Goal: Information Seeking & Learning: Learn about a topic

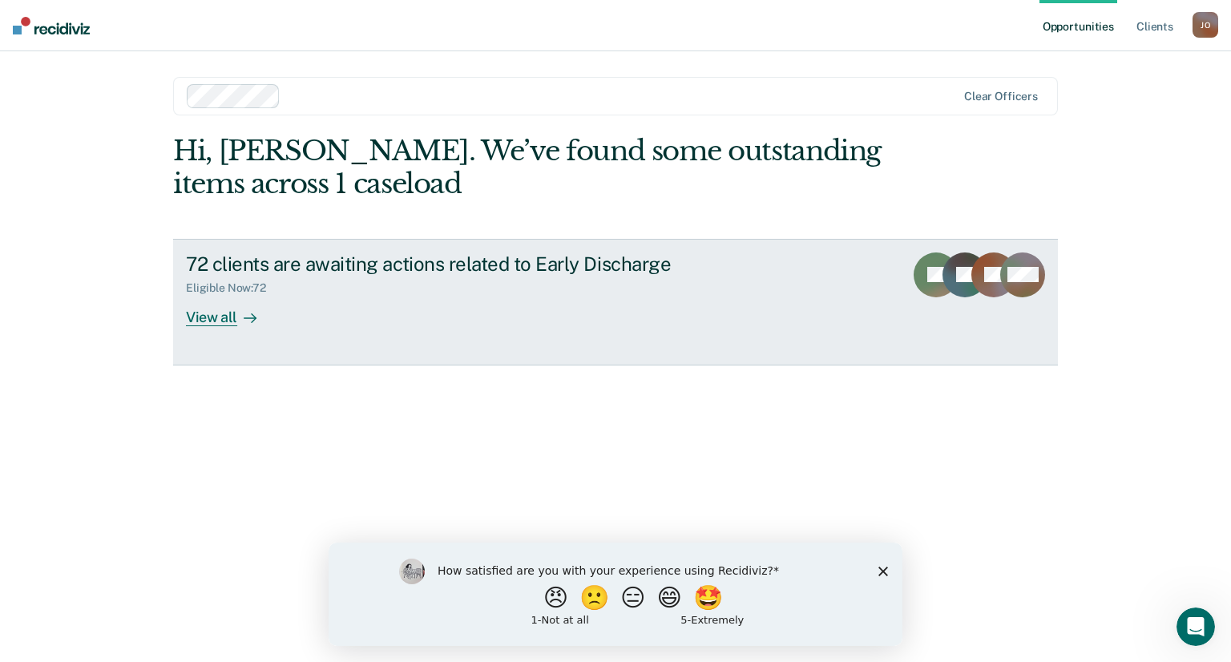
click at [237, 323] on div at bounding box center [246, 317] width 19 height 18
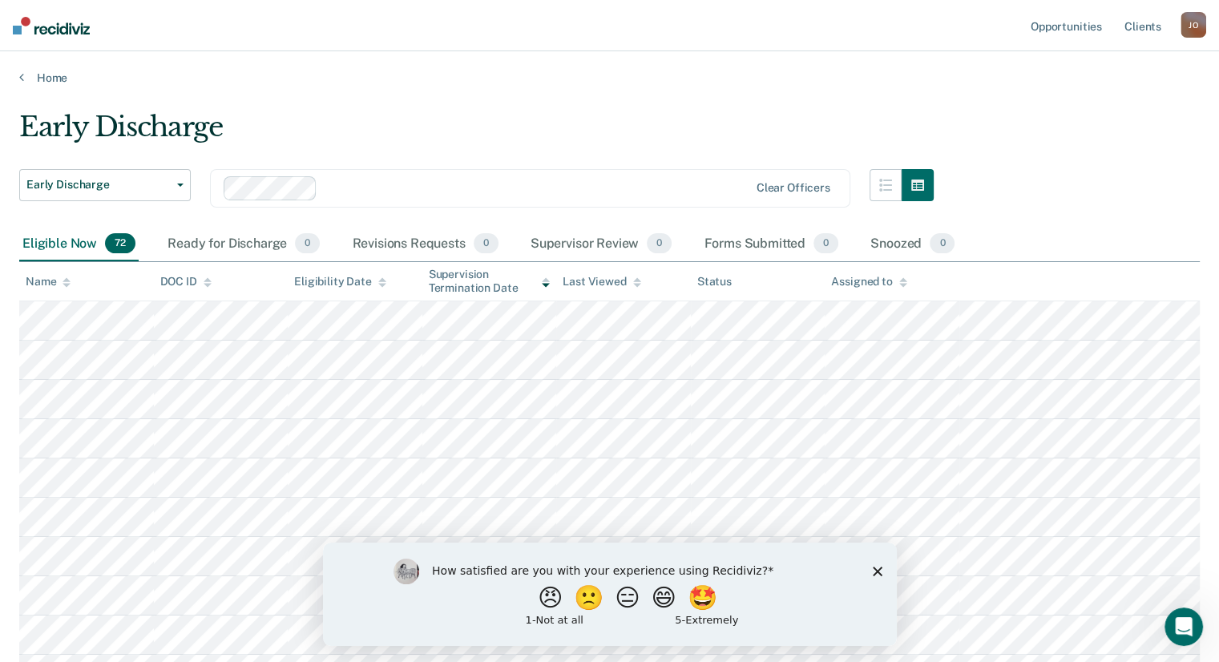
click at [868, 567] on div "How satisfied are you with your experience using Recidiviz? 😠 🙁 😑 😄 🤩 1 - Not a…" at bounding box center [609, 593] width 574 height 103
click at [873, 571] on icon "Close survey" at bounding box center [877, 571] width 10 height 10
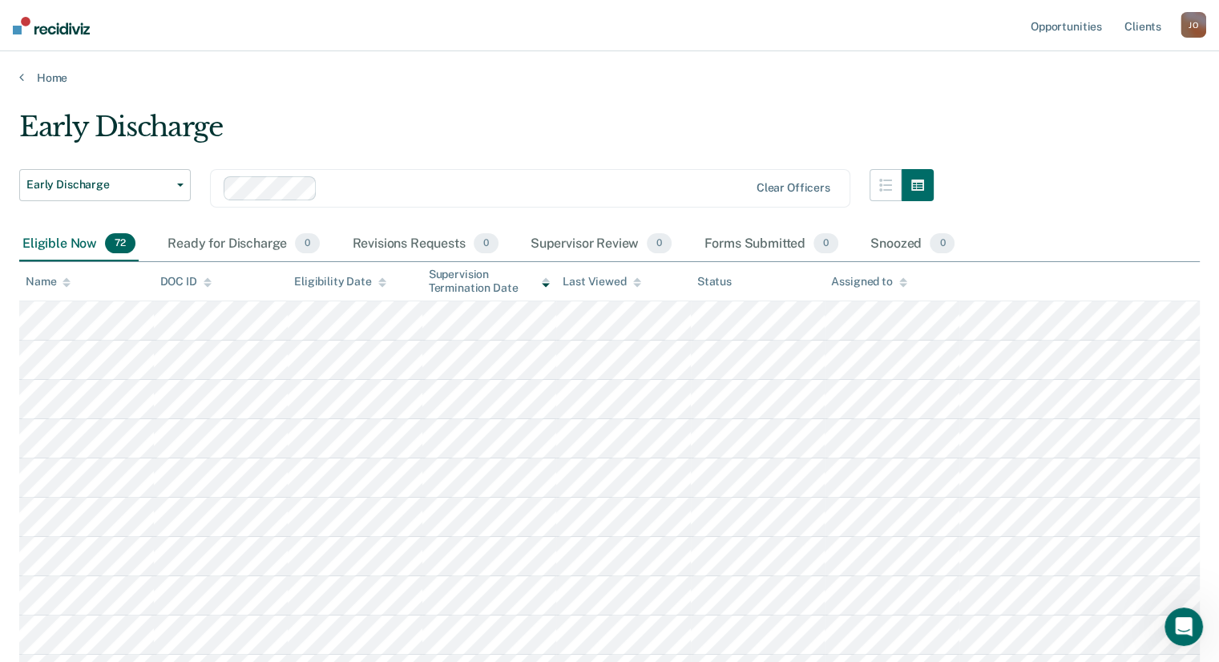
click at [378, 277] on icon at bounding box center [382, 282] width 8 height 10
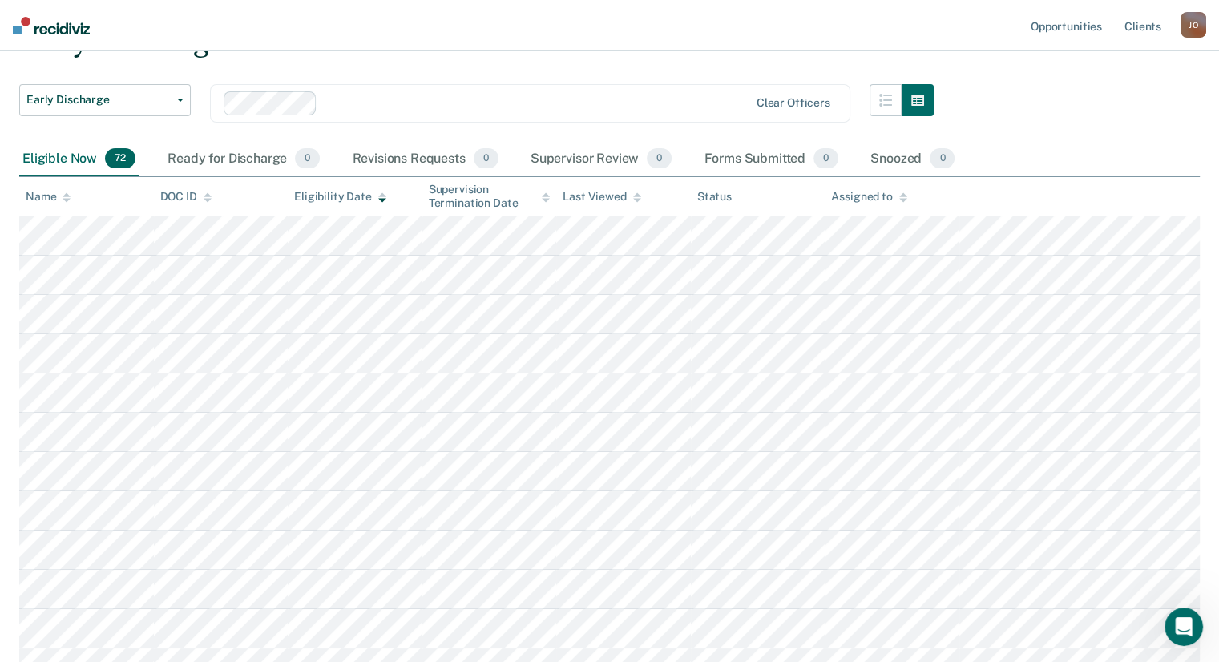
scroll to position [144, 0]
